Goal: Task Accomplishment & Management: Manage account settings

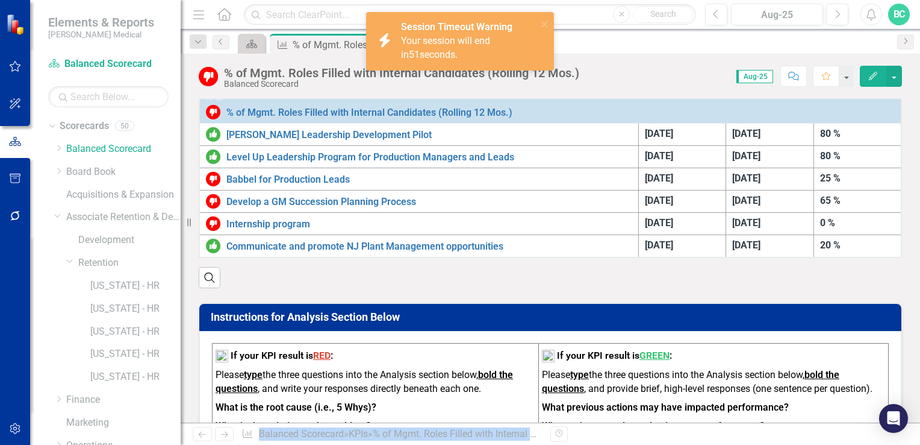
scroll to position [378, 0]
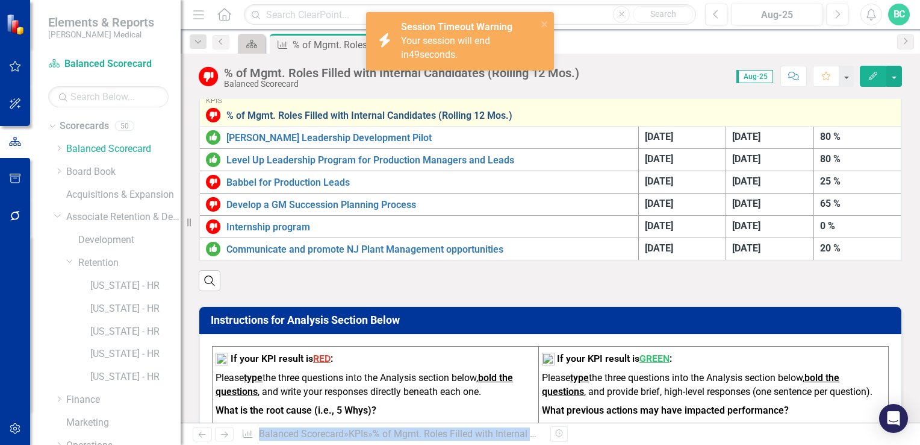
click at [400, 114] on link "% of Mgmt. Roles Filled with Internal Candidates (Rolling 12 Mos.)" at bounding box center [560, 115] width 669 height 11
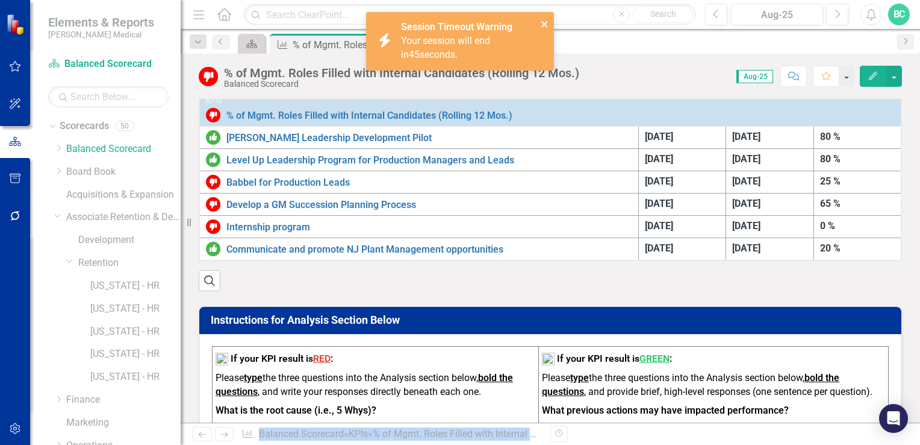
click at [543, 22] on icon "close" at bounding box center [545, 24] width 8 height 10
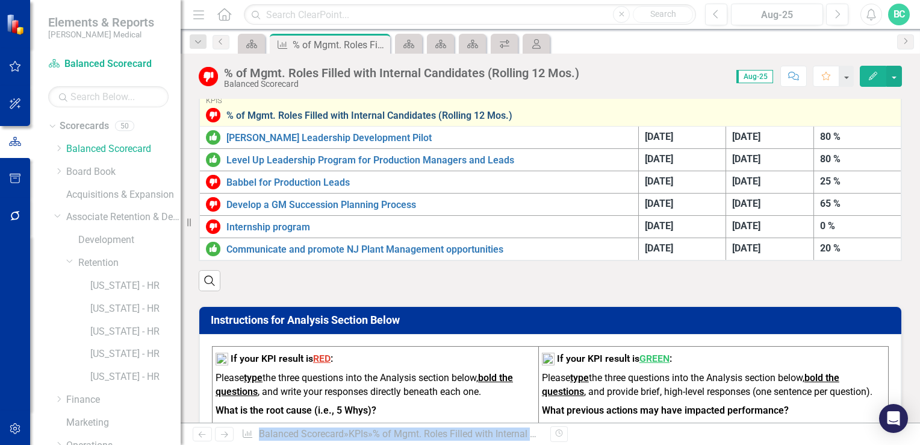
click at [334, 110] on link "% of Mgmt. Roles Filled with Internal Candidates (Rolling 12 Mos.)" at bounding box center [560, 115] width 669 height 11
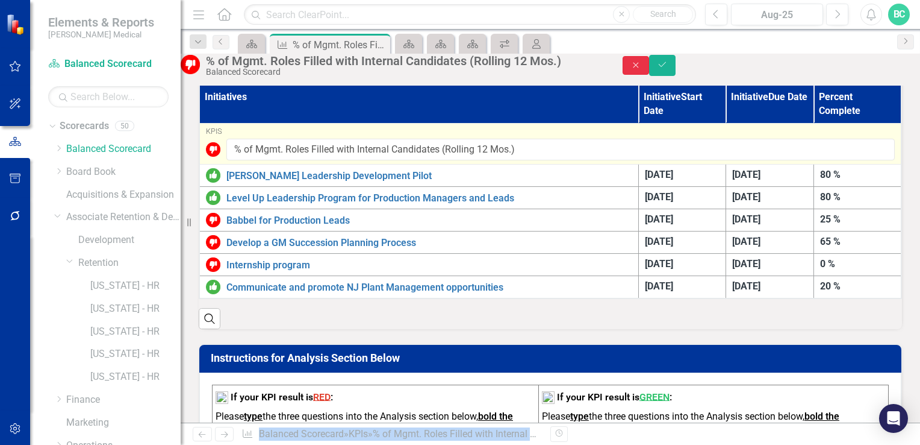
click at [641, 69] on icon "Close" at bounding box center [636, 65] width 11 height 8
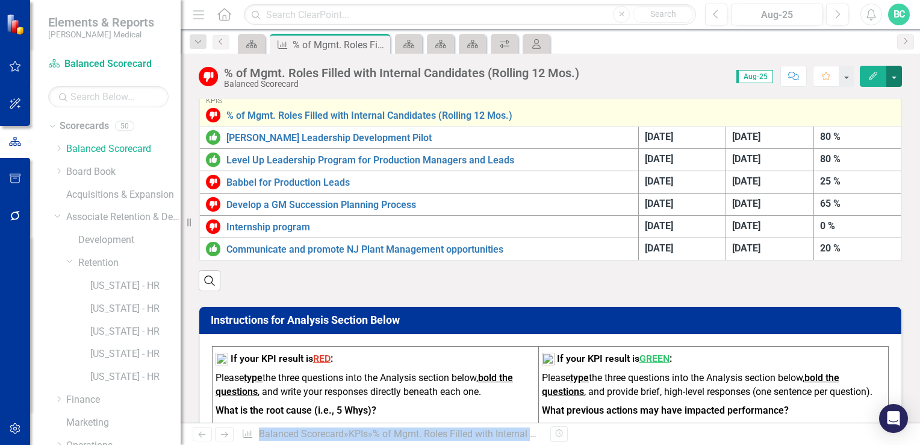
click at [894, 80] on button "button" at bounding box center [895, 76] width 16 height 21
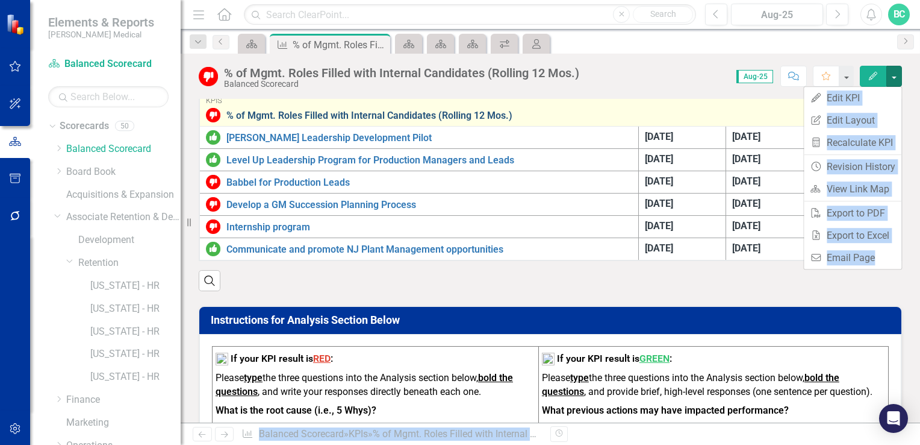
click at [689, 110] on link "% of Mgmt. Roles Filled with Internal Candidates (Rolling 12 Mos.)" at bounding box center [560, 115] width 669 height 11
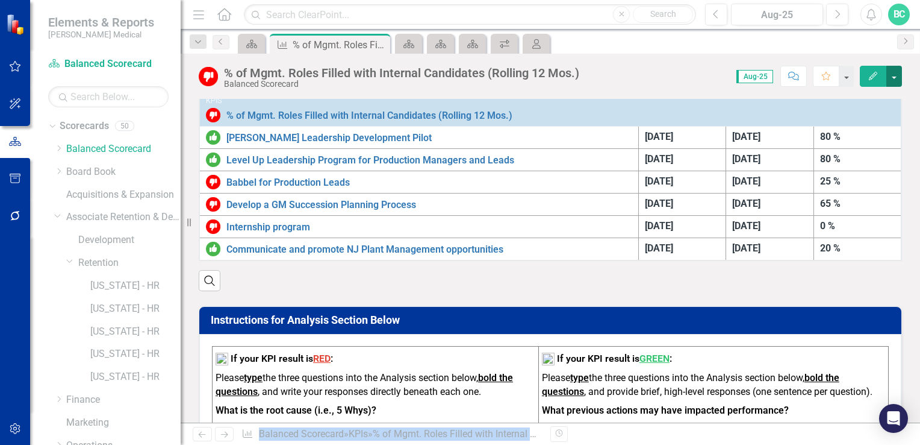
click at [893, 81] on button "button" at bounding box center [895, 76] width 16 height 21
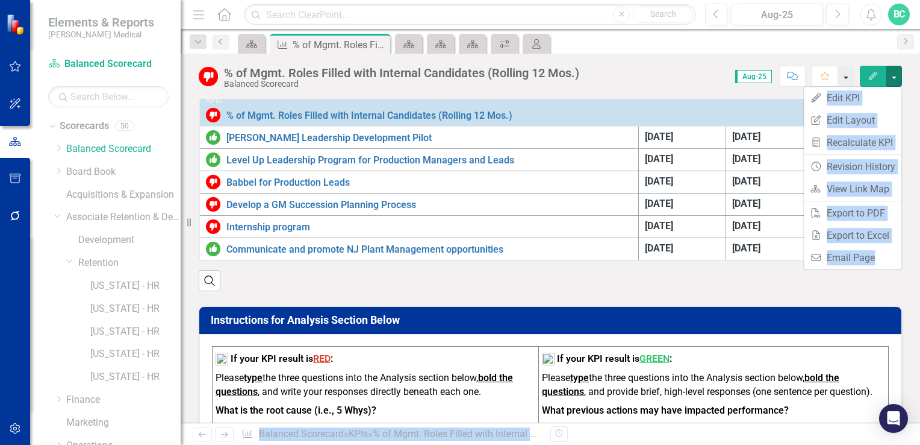
click at [847, 75] on button "button" at bounding box center [846, 76] width 16 height 21
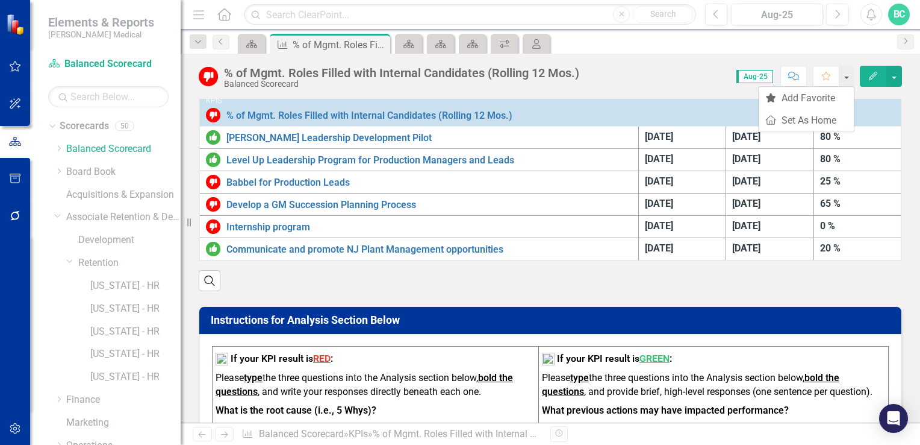
click at [643, 66] on div "Score: 0.00 Aug-25 Completed Comment Favorite Edit" at bounding box center [743, 76] width 317 height 20
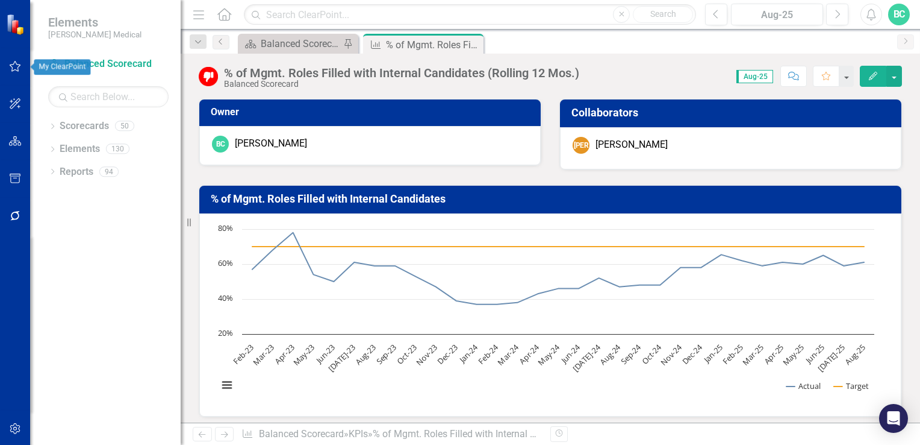
click at [16, 69] on icon "button" at bounding box center [15, 66] width 13 height 10
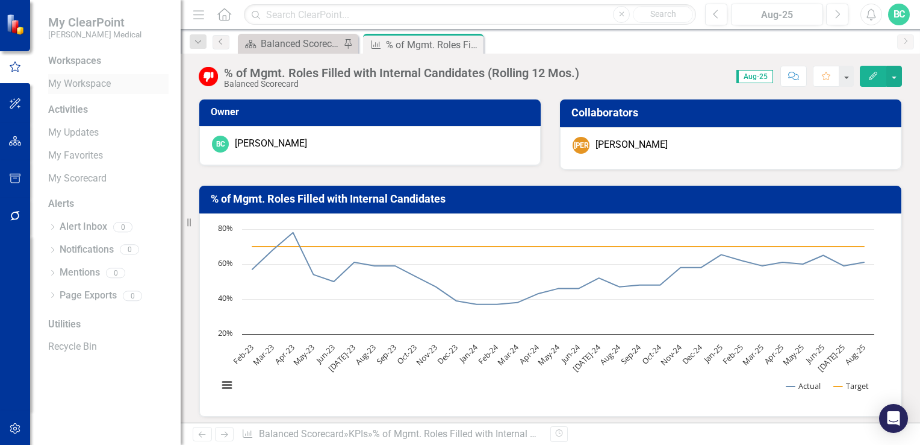
click at [101, 86] on link "My Workspace" at bounding box center [108, 84] width 120 height 14
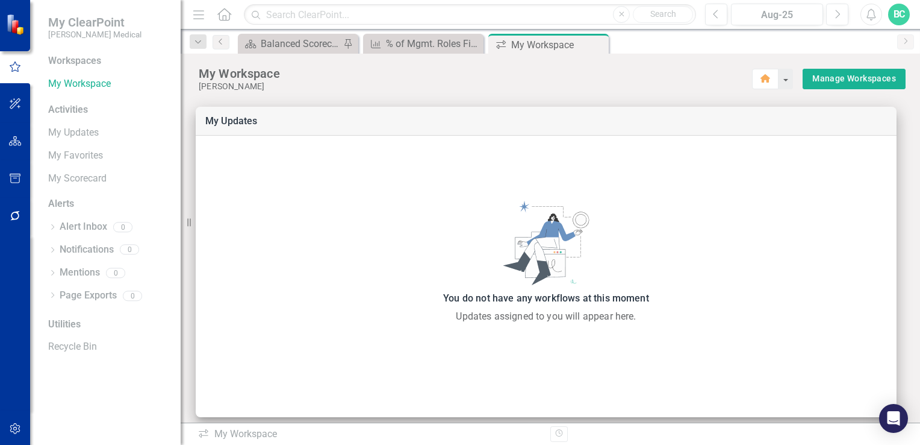
click at [75, 60] on div "Workspaces" at bounding box center [74, 61] width 53 height 14
drag, startPoint x: 92, startPoint y: 57, endPoint x: 140, endPoint y: 164, distance: 118.1
click at [140, 164] on div "Workspaces My Workspace Activities My Updates My Favorites My Scorecard Alerts …" at bounding box center [105, 249] width 151 height 390
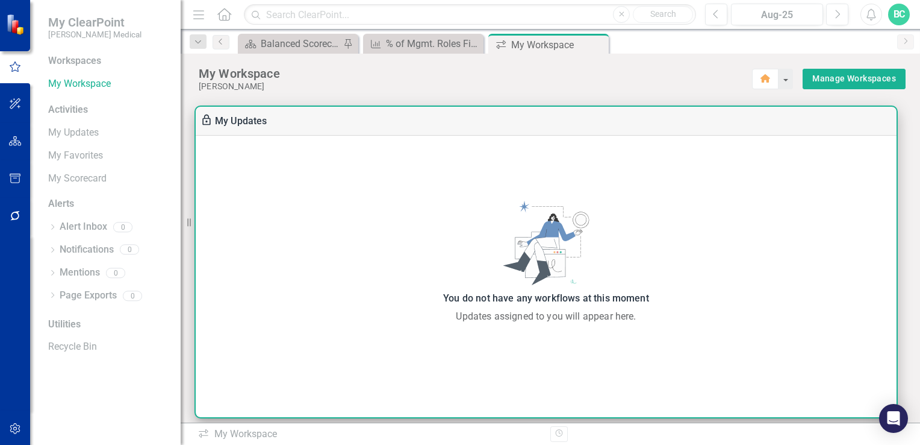
click at [276, 296] on div "You do not have any workflows at this moment" at bounding box center [546, 298] width 689 height 17
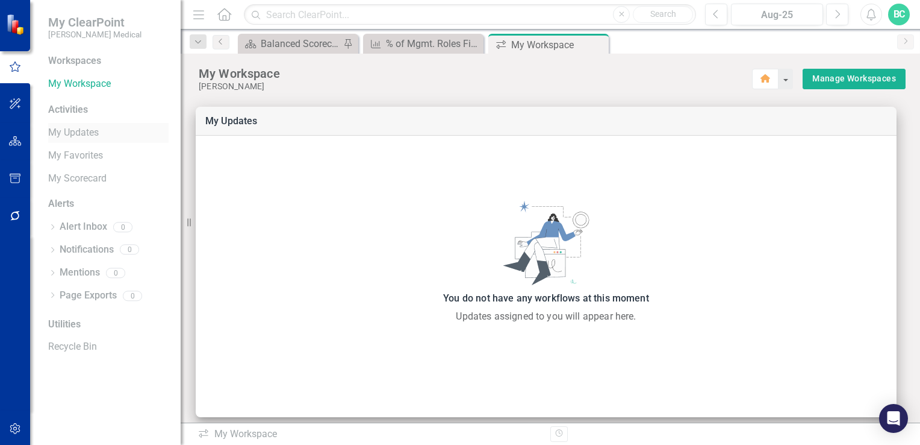
click at [72, 129] on link "My Updates" at bounding box center [108, 133] width 120 height 14
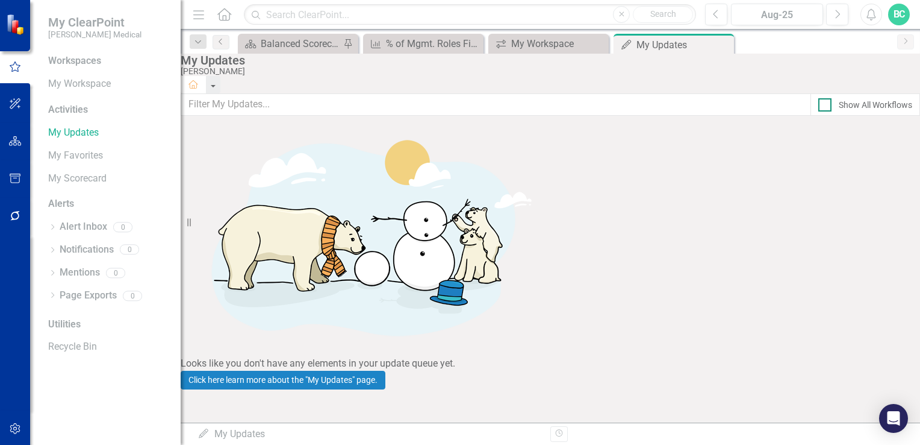
click at [819, 111] on div at bounding box center [825, 104] width 13 height 13
click at [819, 106] on input "Show All Workflows" at bounding box center [823, 102] width 8 height 8
checkbox input "true"
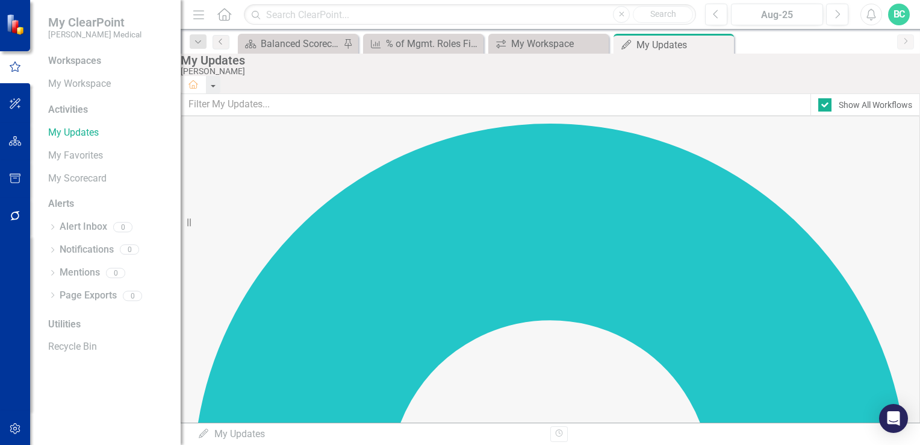
drag, startPoint x: 911, startPoint y: 254, endPoint x: 915, endPoint y: 310, distance: 56.2
drag, startPoint x: 915, startPoint y: 310, endPoint x: 844, endPoint y: 198, distance: 132.7
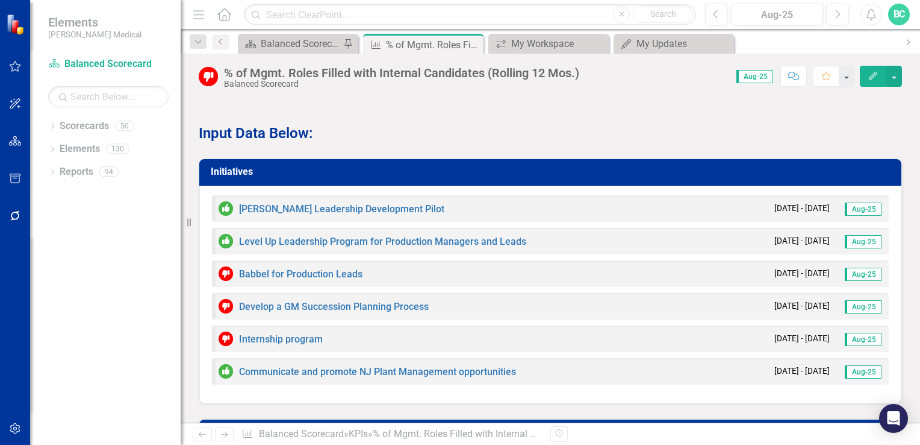
scroll to position [1048, 0]
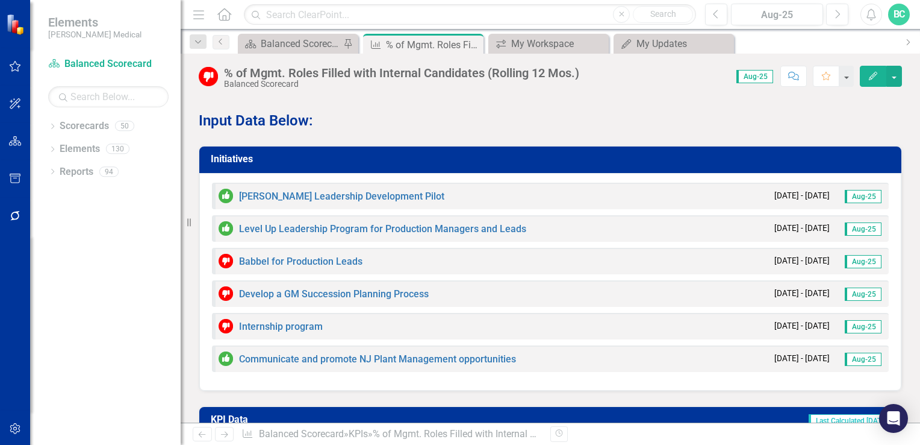
click at [228, 154] on h3 "Initiatives" at bounding box center [553, 159] width 684 height 11
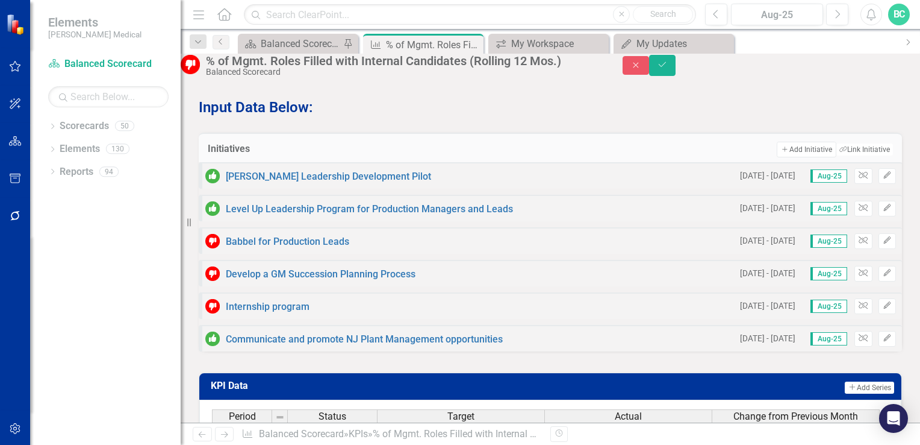
click at [228, 152] on h3 "Initiatives" at bounding box center [299, 148] width 183 height 11
click at [787, 155] on button "Add Add Initiative" at bounding box center [806, 150] width 59 height 16
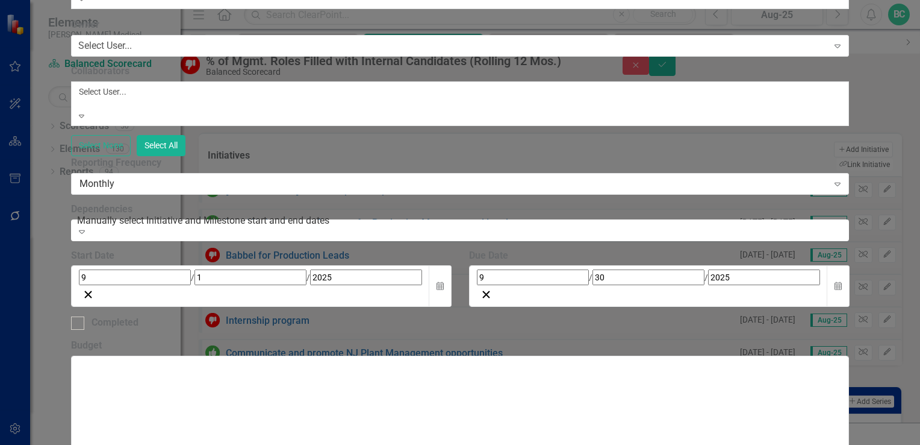
type input "Assess Service Leadership to determine developmental opportunities"
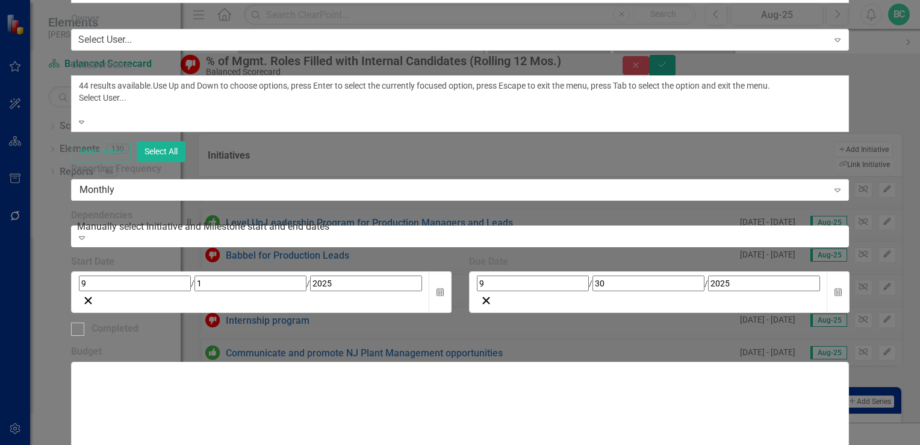
click at [631, 116] on div at bounding box center [460, 110] width 763 height 12
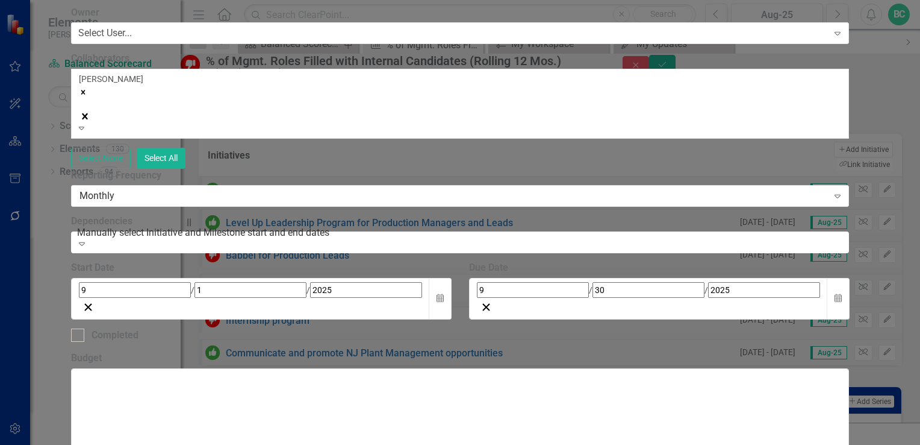
scroll to position [225, 0]
click at [444, 294] on icon "button" at bounding box center [440, 298] width 7 height 8
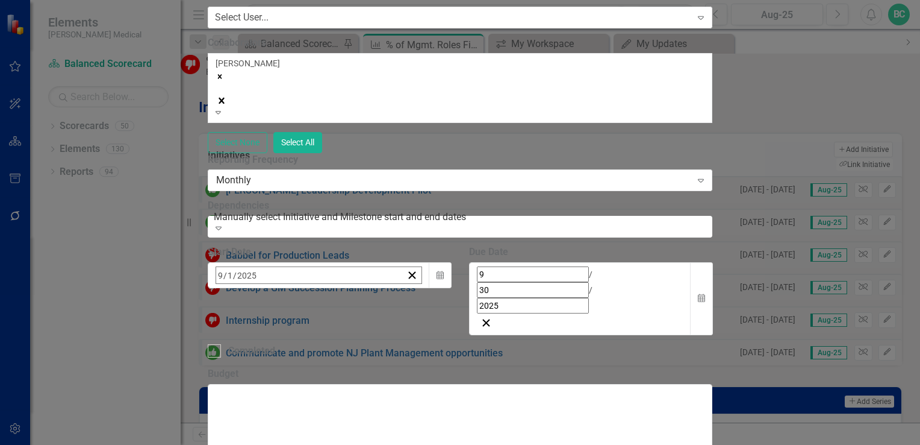
click at [262, 288] on button "‹" at bounding box center [249, 301] width 27 height 27
click at [259, 431] on abbr "25" at bounding box center [254, 436] width 10 height 10
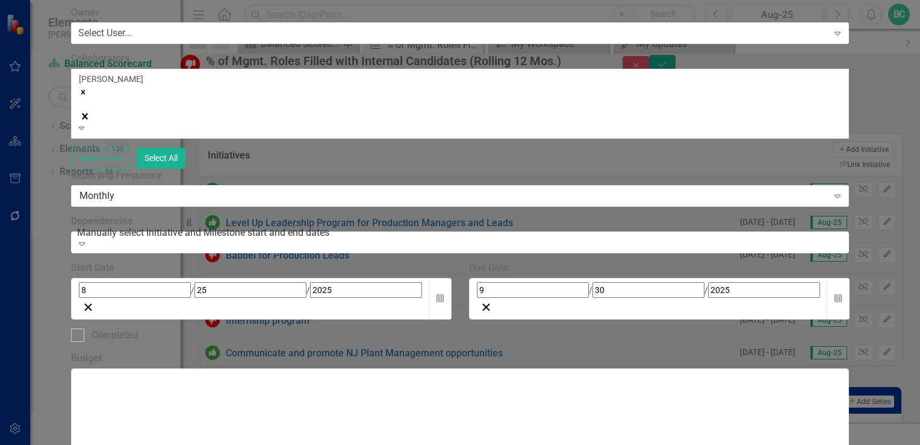
scroll to position [0, 0]
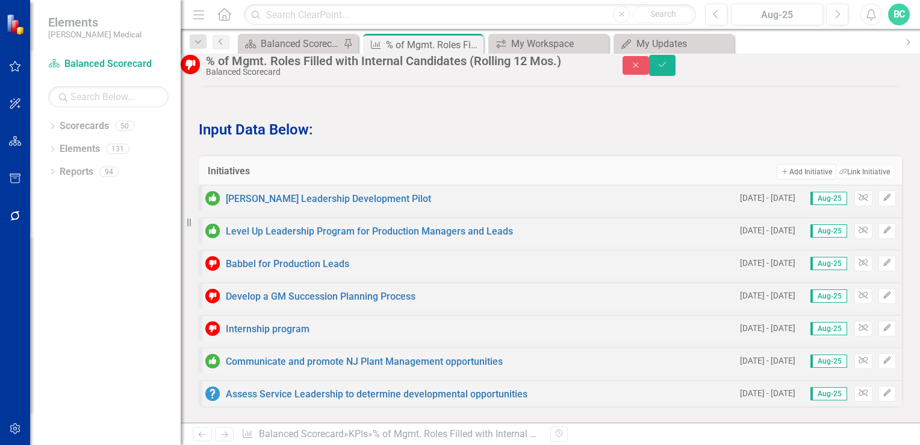
scroll to position [1071, 0]
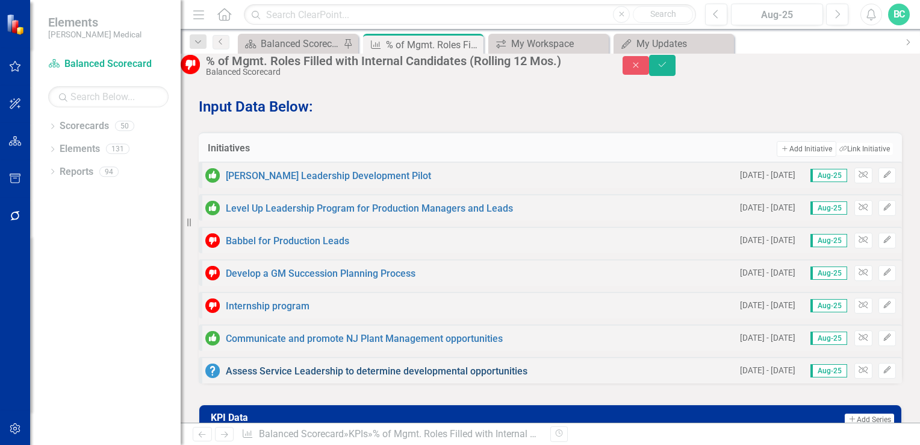
click at [431, 376] on link "Assess Service Leadership to determine developmental opportunities" at bounding box center [377, 370] width 302 height 11
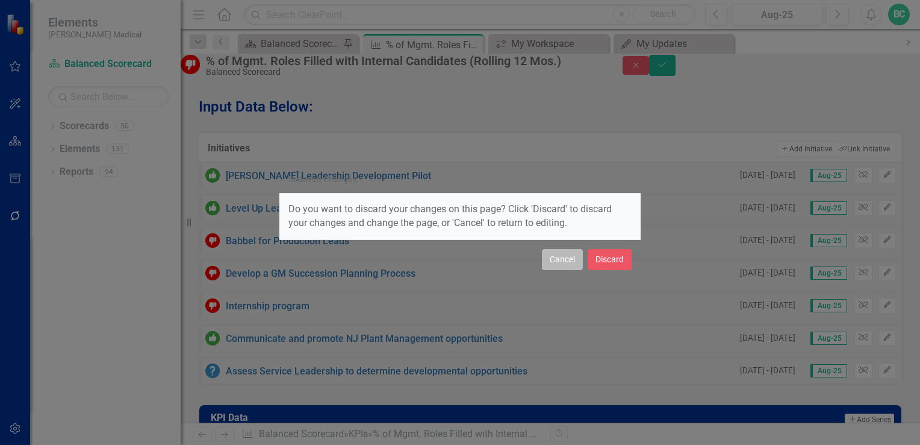
click at [573, 260] on button "Cancel" at bounding box center [562, 259] width 41 height 21
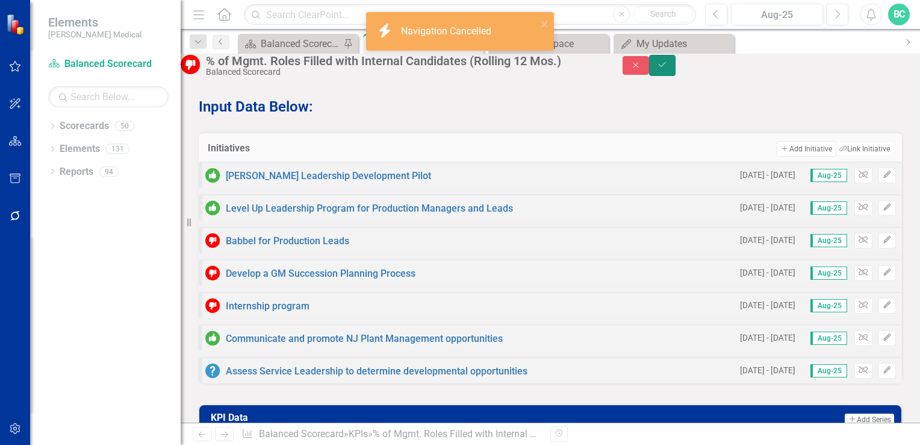
click at [676, 76] on button "Save" at bounding box center [662, 65] width 27 height 21
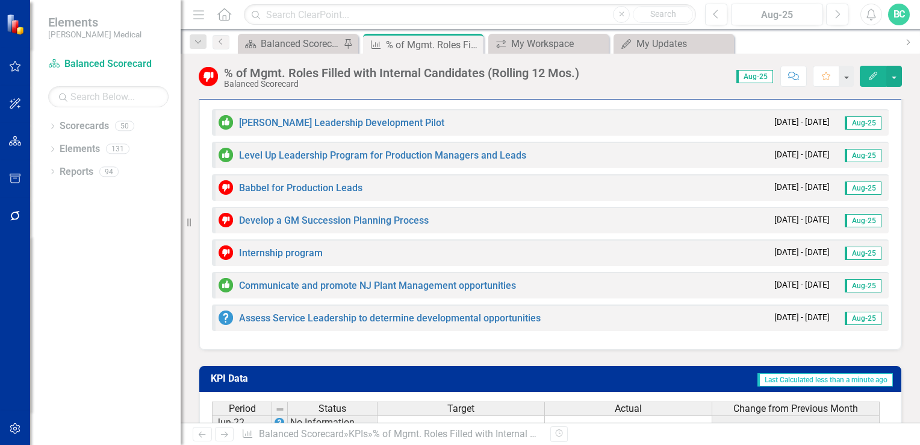
scroll to position [1147, 0]
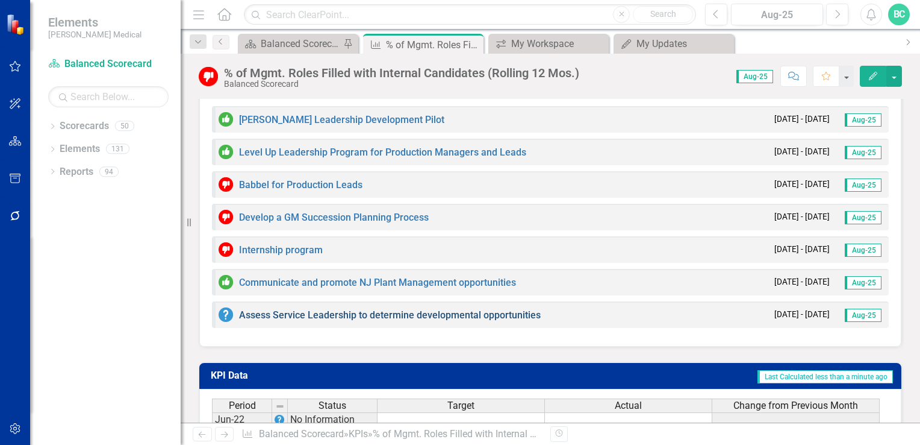
click at [447, 309] on link "Assess Service Leadership to determine developmental opportunities" at bounding box center [390, 314] width 302 height 11
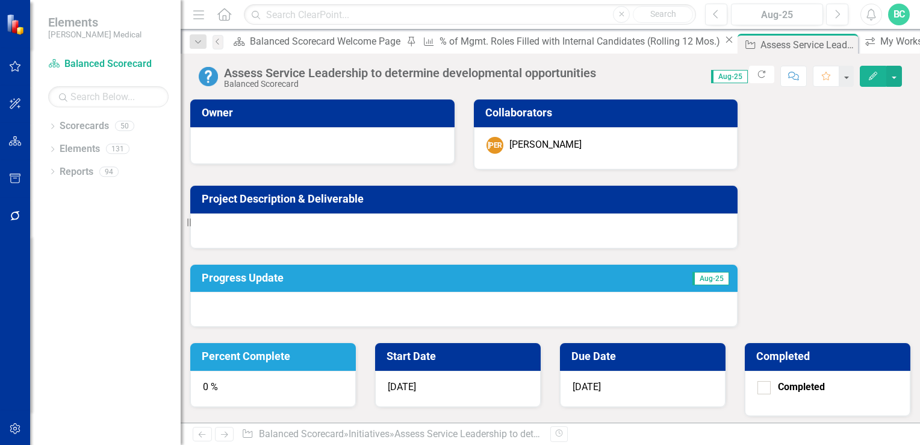
click at [304, 199] on h3 "Project Description & Deliverable" at bounding box center [466, 199] width 529 height 12
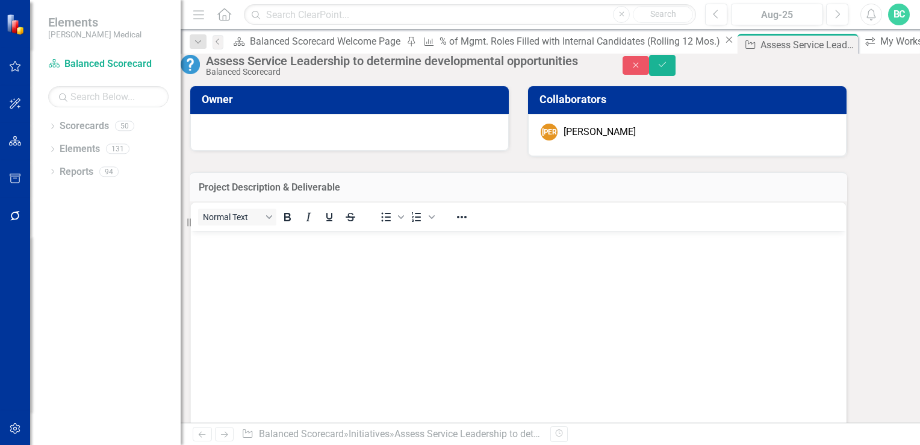
click at [203, 240] on p "Rich Text Area. Press ALT-0 for help." at bounding box center [518, 240] width 649 height 14
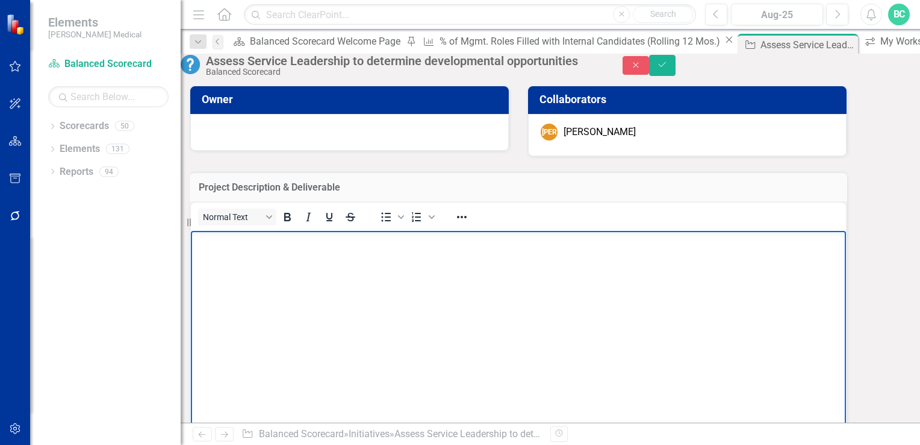
click at [203, 240] on p "Rich Text Area. Press ALT-0 for help." at bounding box center [518, 240] width 649 height 14
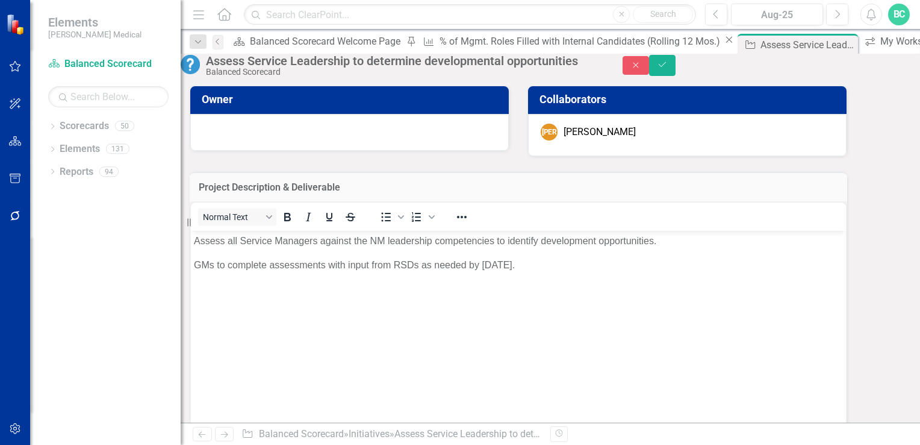
drag, startPoint x: 569, startPoint y: 194, endPoint x: 601, endPoint y: 198, distance: 32.1
type input "85"
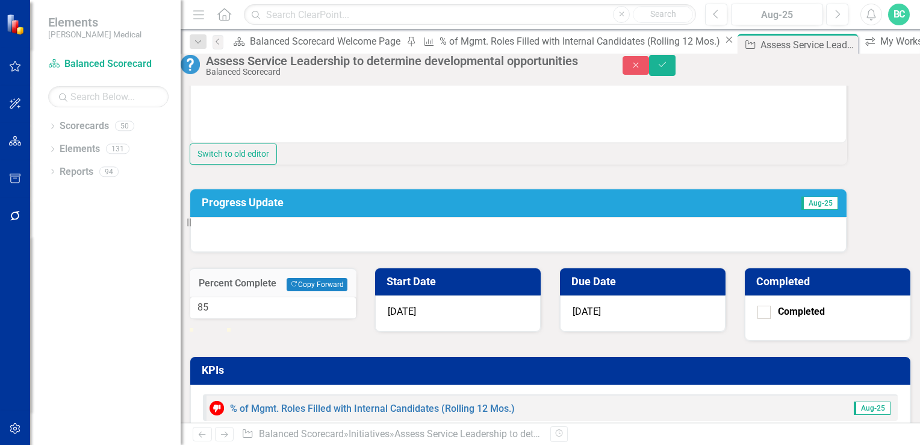
scroll to position [289, 0]
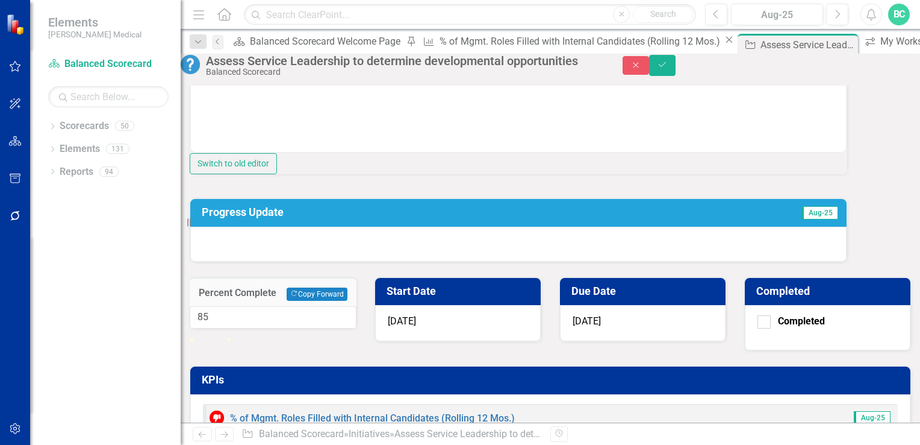
click at [232, 218] on h3 "Progress Update" at bounding box center [420, 212] width 436 height 12
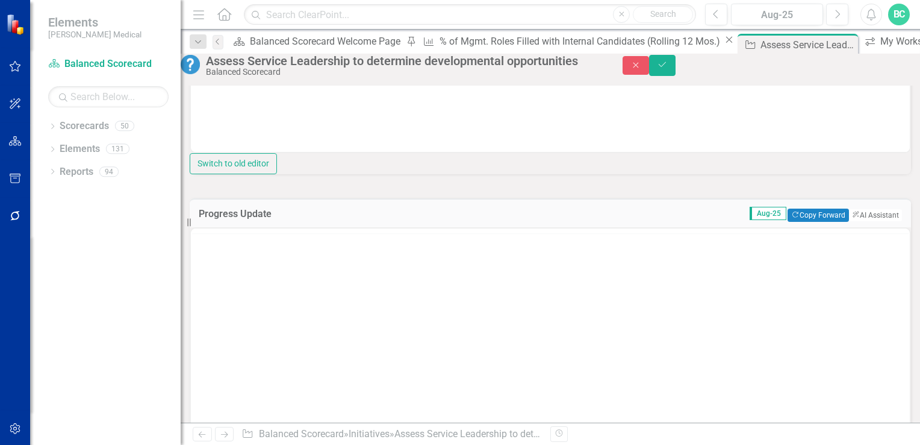
scroll to position [0, 0]
click at [206, 273] on p "Rich Text Area. Press ALT-0 for help." at bounding box center [550, 267] width 713 height 14
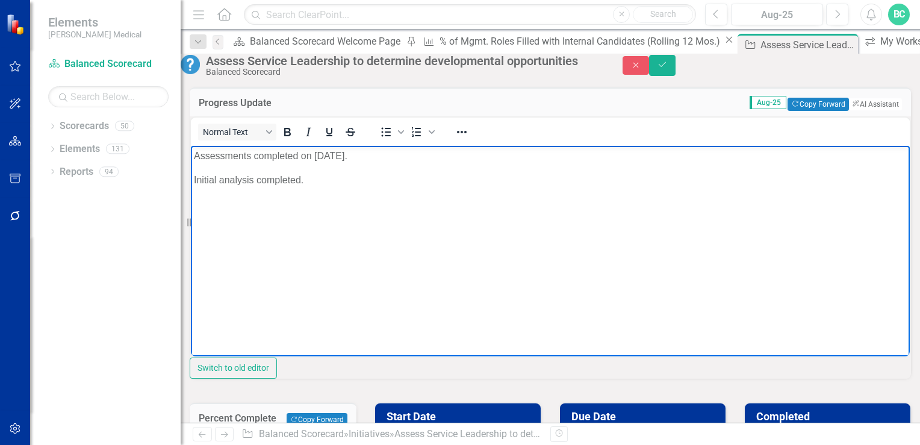
scroll to position [412, 0]
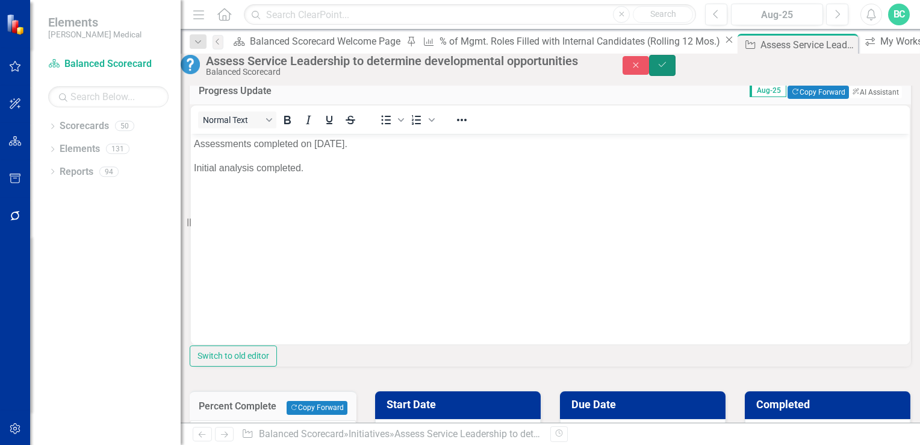
click at [676, 76] on button "Save" at bounding box center [662, 65] width 27 height 21
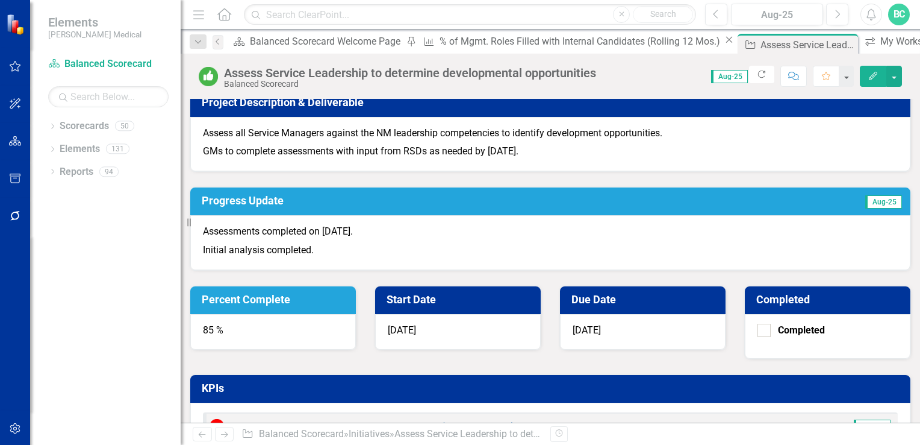
scroll to position [108, 0]
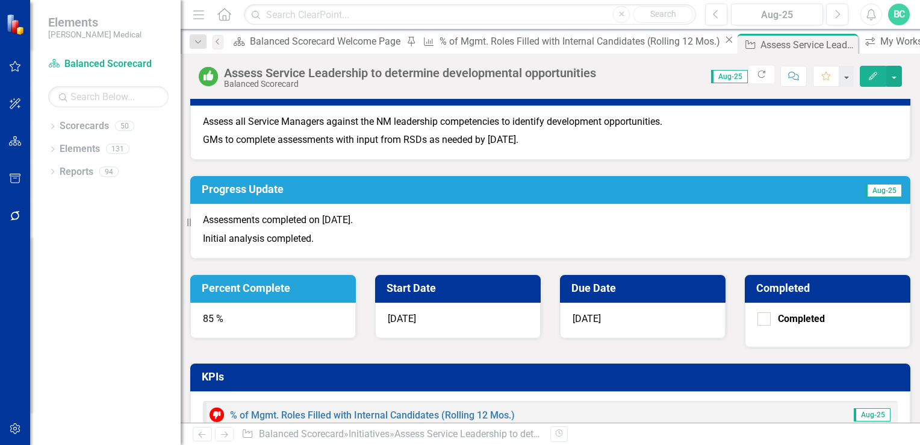
click at [242, 195] on h3 "Progress Update" at bounding box center [441, 189] width 479 height 12
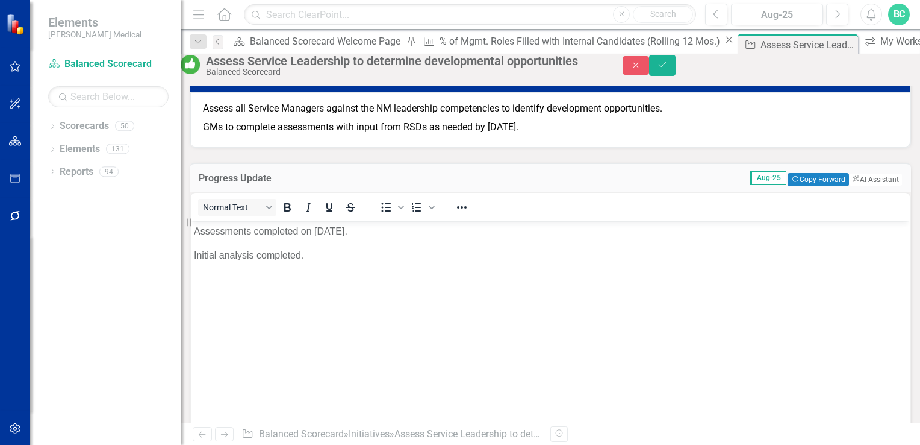
scroll to position [0, 0]
click at [306, 255] on p "Initial analysis completed." at bounding box center [550, 255] width 713 height 14
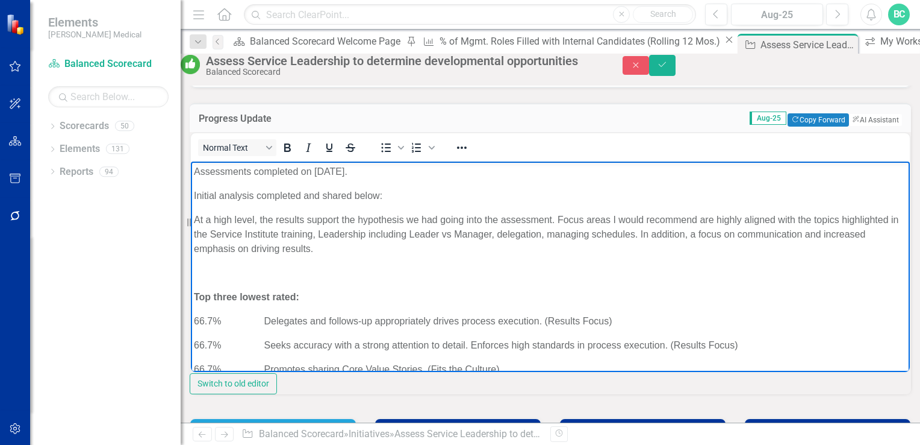
click at [195, 173] on p "Assessments completed on [DATE]." at bounding box center [550, 171] width 713 height 14
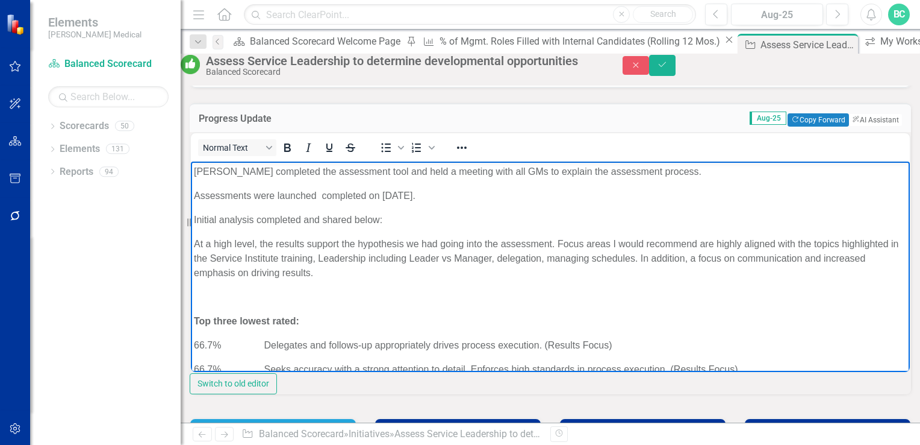
click at [255, 173] on p "[PERSON_NAME] completed the assessment tool and held a meeting with all GMs to …" at bounding box center [550, 171] width 713 height 14
click at [276, 203] on p "Assessments were launched completed on [DATE]." at bounding box center [550, 196] width 713 height 14
click at [221, 227] on p "Initial analysis completed and shared below:" at bounding box center [550, 220] width 713 height 14
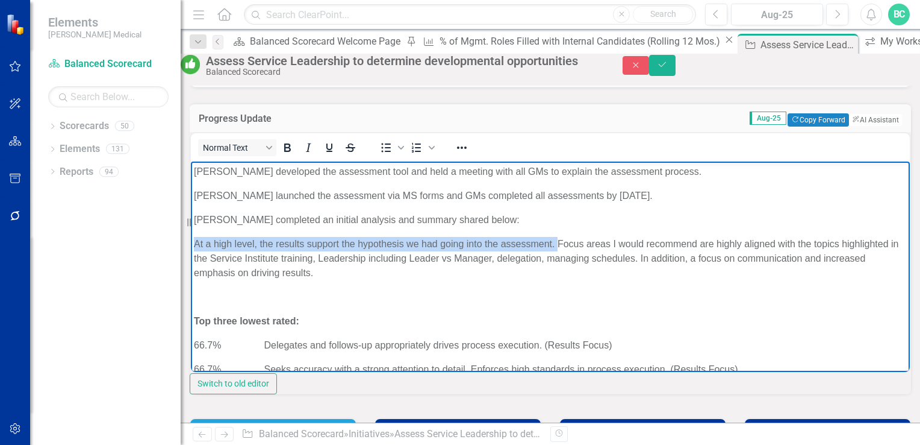
drag, startPoint x: 267, startPoint y: 288, endPoint x: 195, endPoint y: 272, distance: 73.5
click at [195, 272] on p "At a high level, the results support the hypothesis we had going into the asses…" at bounding box center [550, 258] width 713 height 43
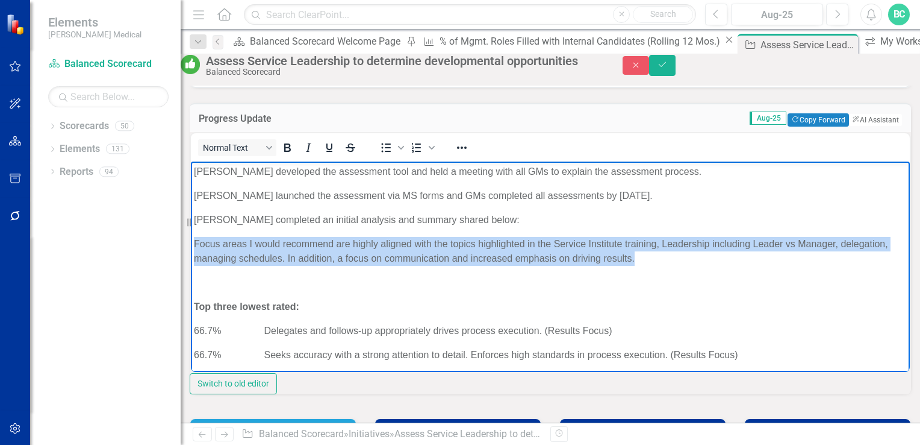
drag, startPoint x: 484, startPoint y: 316, endPoint x: 191, endPoint y: 269, distance: 296.4
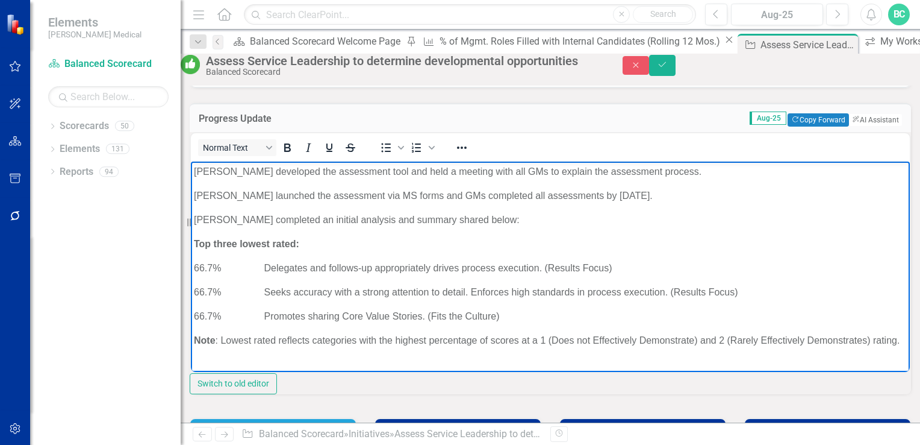
click at [264, 275] on p "66.7% Delegates and follows-up appropriately drives process execution. (Results…" at bounding box center [550, 268] width 713 height 14
click at [265, 299] on p "66.7% Seeks accuracy with a strong attention to detail. Enforces high standards…" at bounding box center [550, 292] width 713 height 14
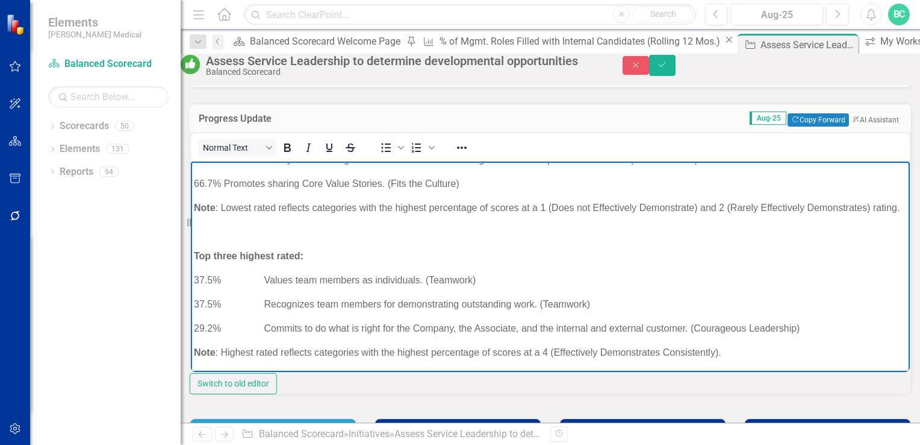
scroll to position [157, 0]
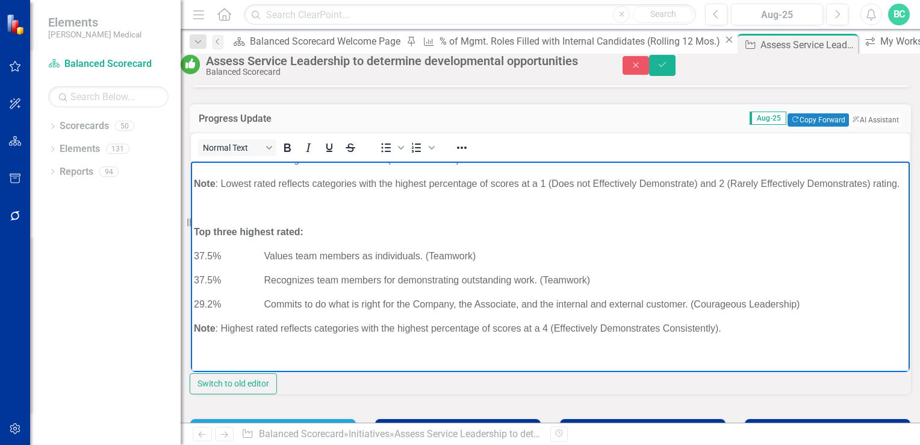
click at [201, 215] on p "Rich Text Area. Press ALT-0 for help." at bounding box center [550, 208] width 713 height 14
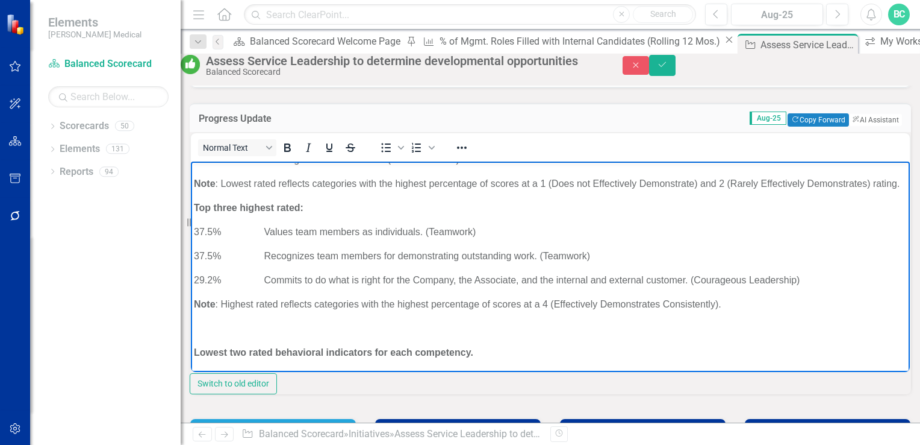
click at [235, 239] on p "37.5% Values team members as individuals. (Teamwork)" at bounding box center [550, 232] width 713 height 14
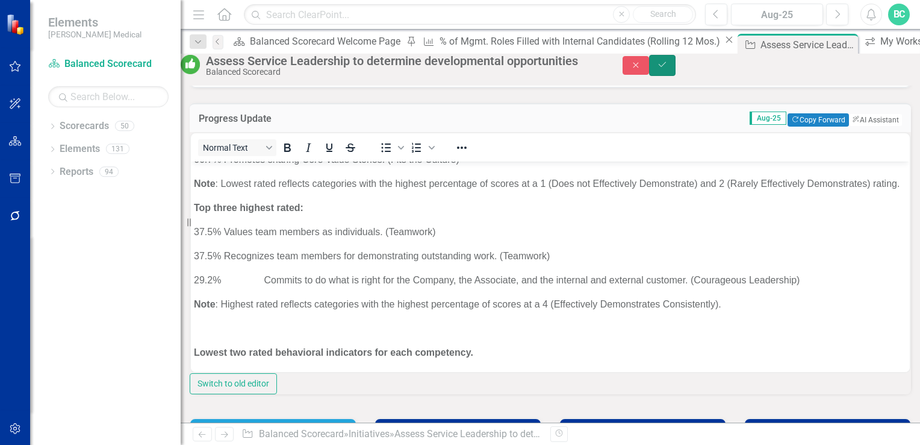
click at [668, 67] on icon "Save" at bounding box center [662, 64] width 11 height 8
